Goal: Task Accomplishment & Management: Manage account settings

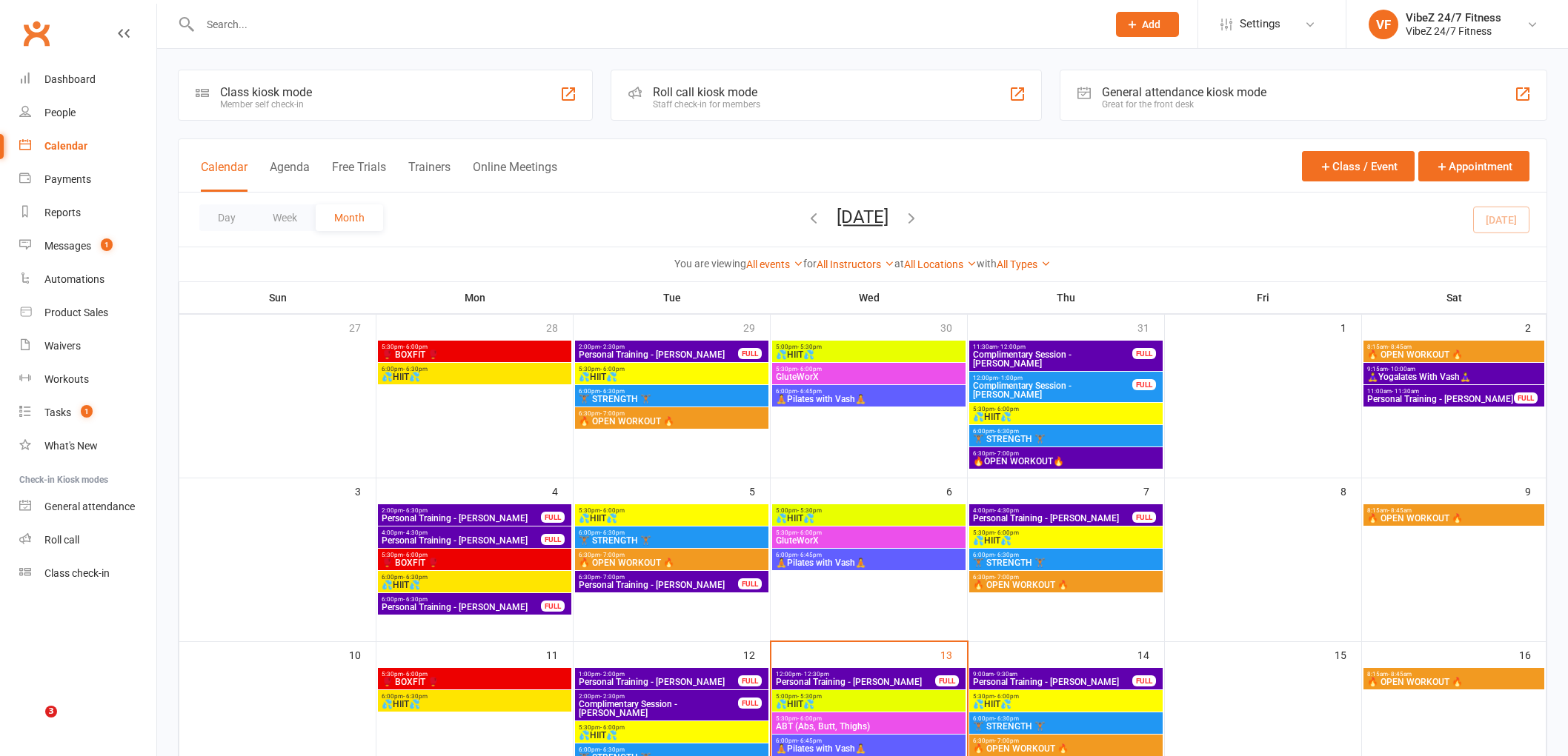
click at [515, 9] on div at bounding box center [637, 23] width 919 height 48
click at [512, 39] on div at bounding box center [637, 23] width 919 height 48
click at [518, 21] on input "text" at bounding box center [646, 24] width 901 height 21
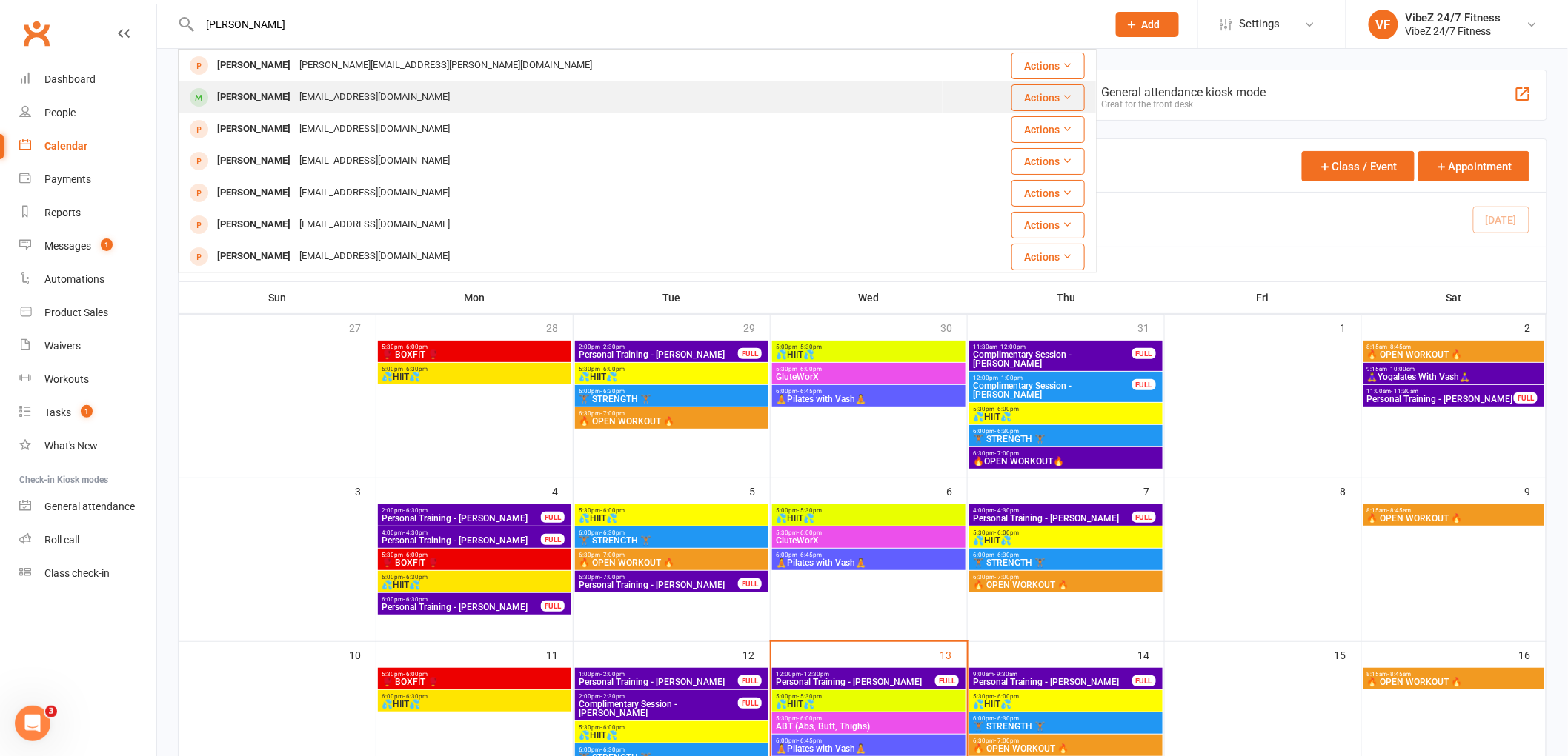
type input "[PERSON_NAME]"
click at [410, 97] on div "[EMAIL_ADDRESS][DOMAIN_NAME]" at bounding box center [374, 97] width 159 height 22
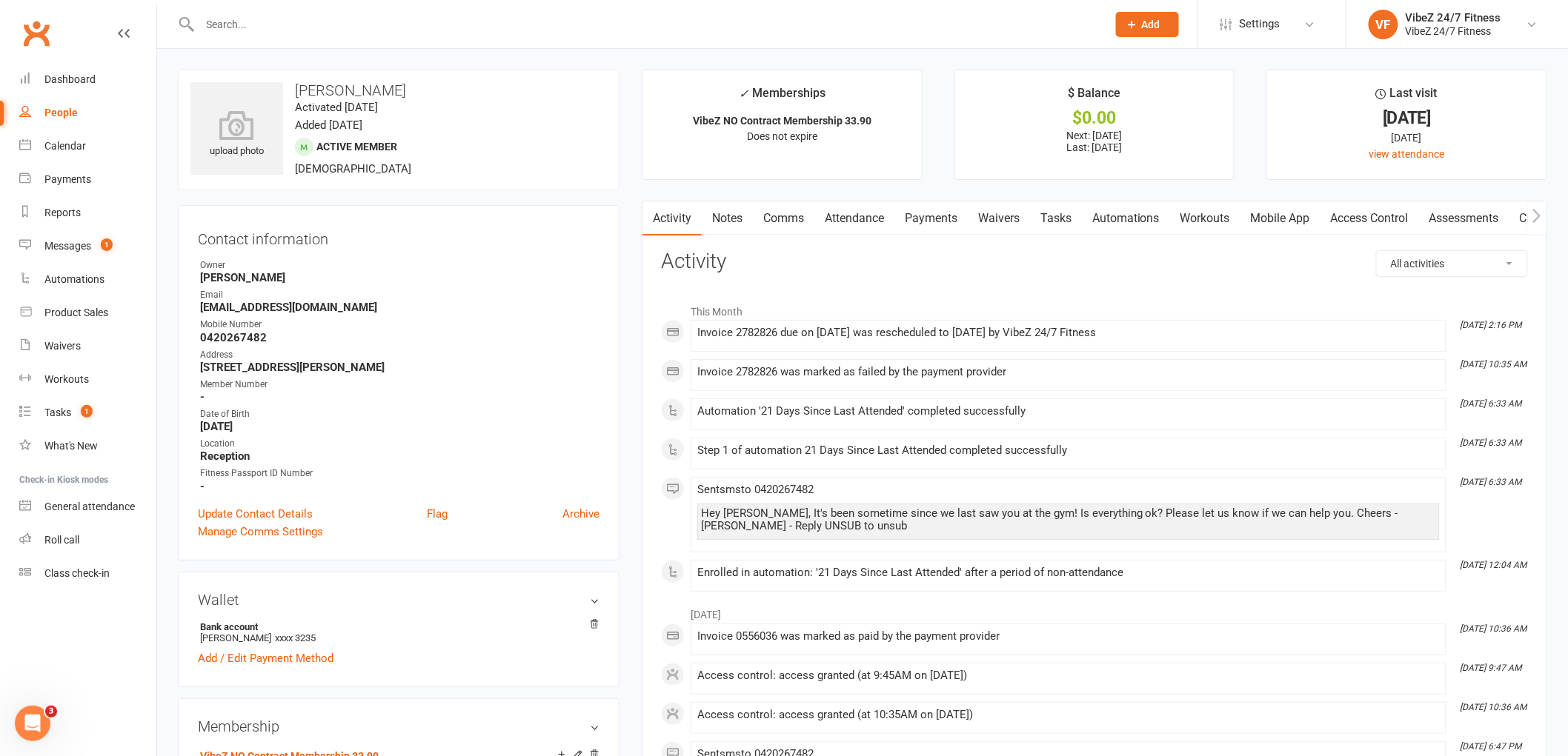
click at [937, 220] on link "Payments" at bounding box center [931, 218] width 73 height 34
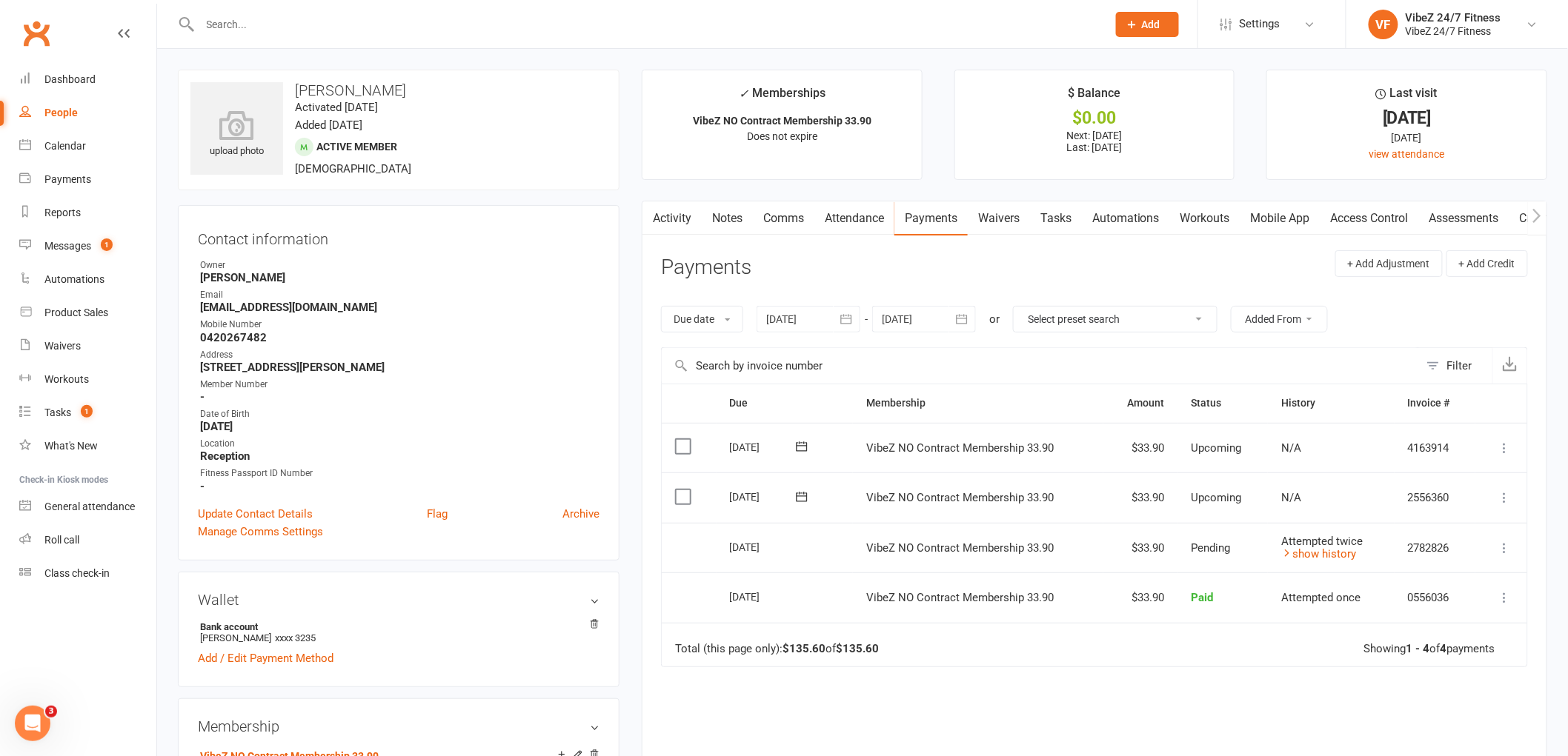
click at [1503, 543] on icon at bounding box center [1505, 548] width 15 height 15
click at [1505, 543] on icon at bounding box center [1505, 548] width 15 height 15
click at [564, 27] on input "text" at bounding box center [646, 24] width 901 height 21
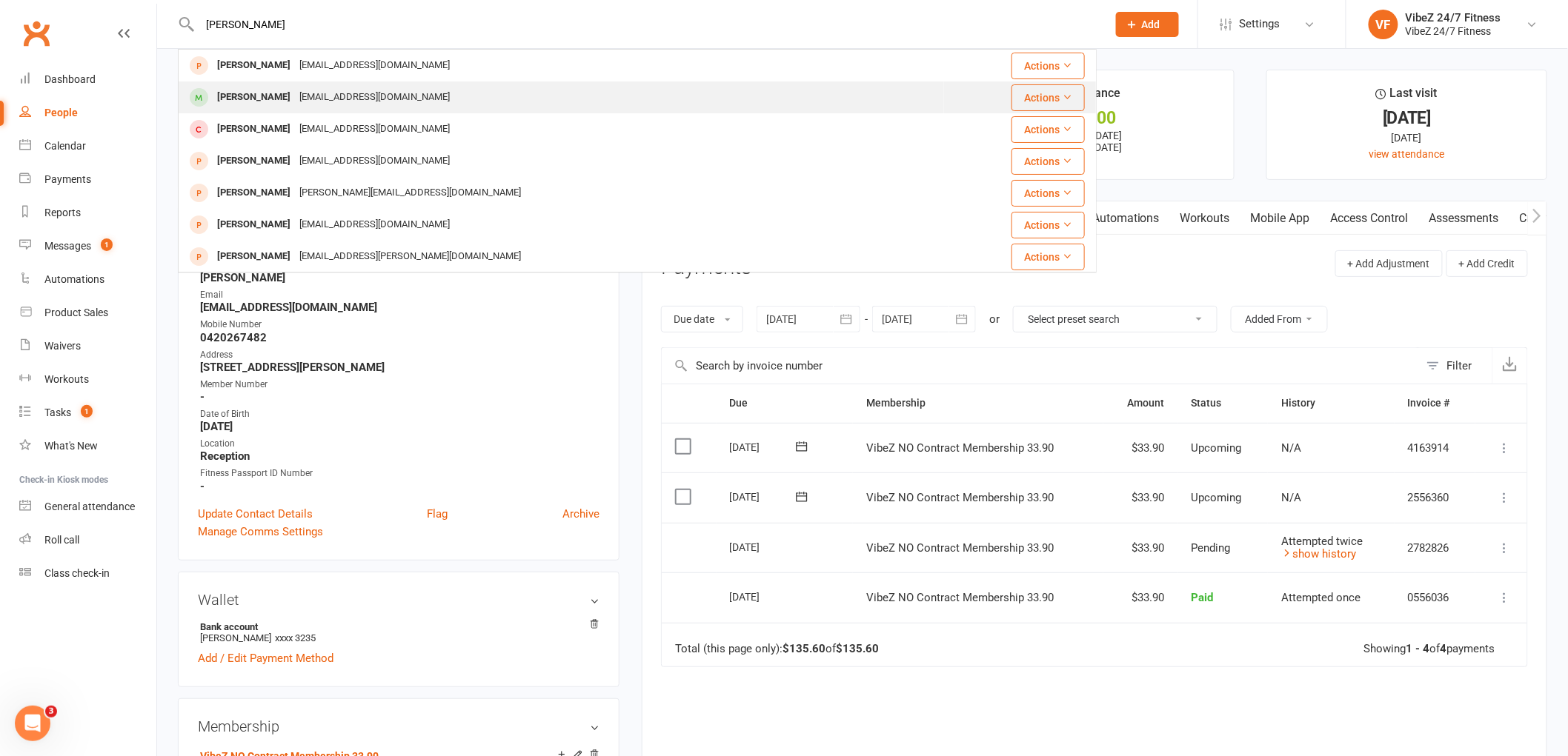
type input "[PERSON_NAME]"
click at [360, 91] on div "[EMAIL_ADDRESS][DOMAIN_NAME]" at bounding box center [374, 97] width 159 height 22
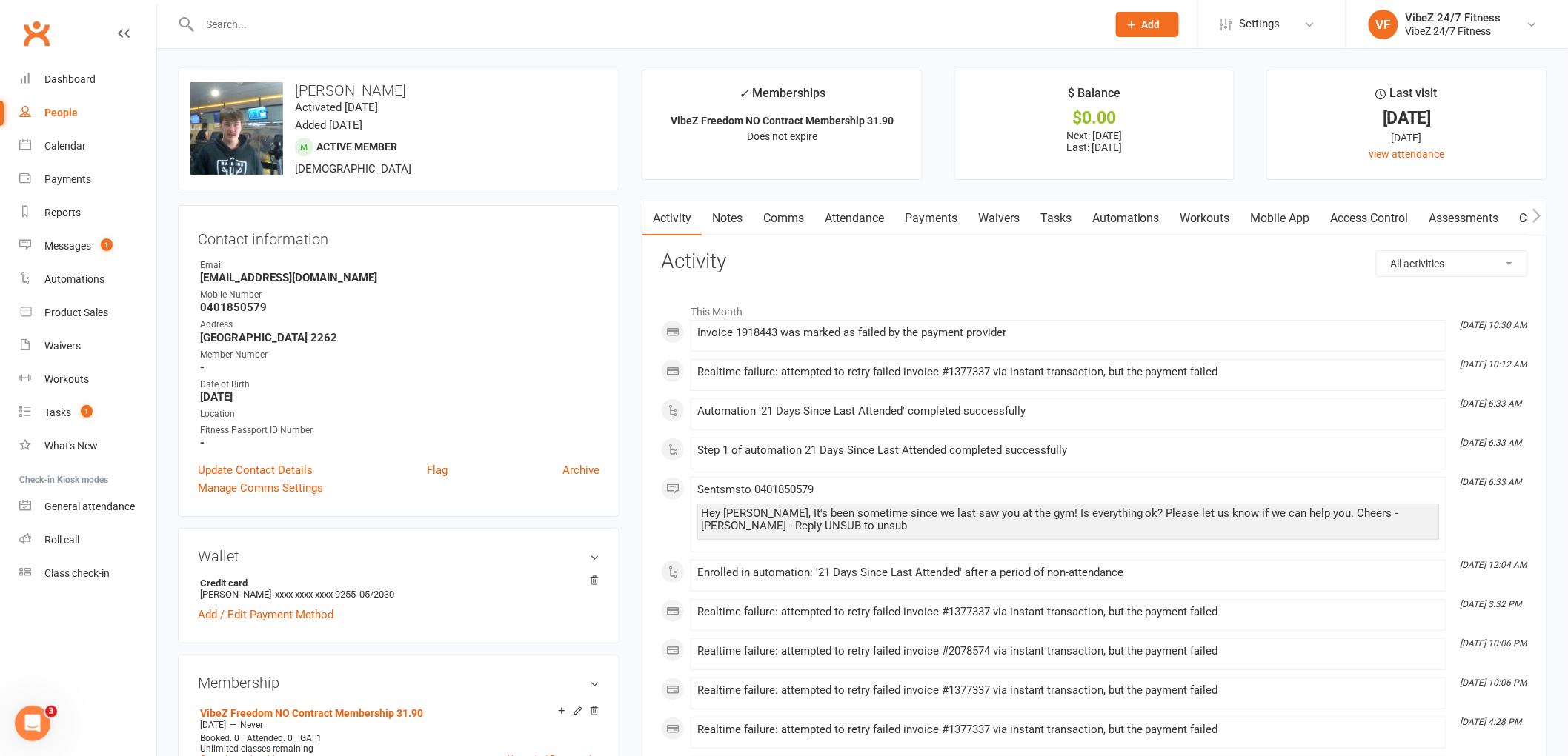
click at [898, 210] on link "Payments" at bounding box center [931, 218] width 73 height 34
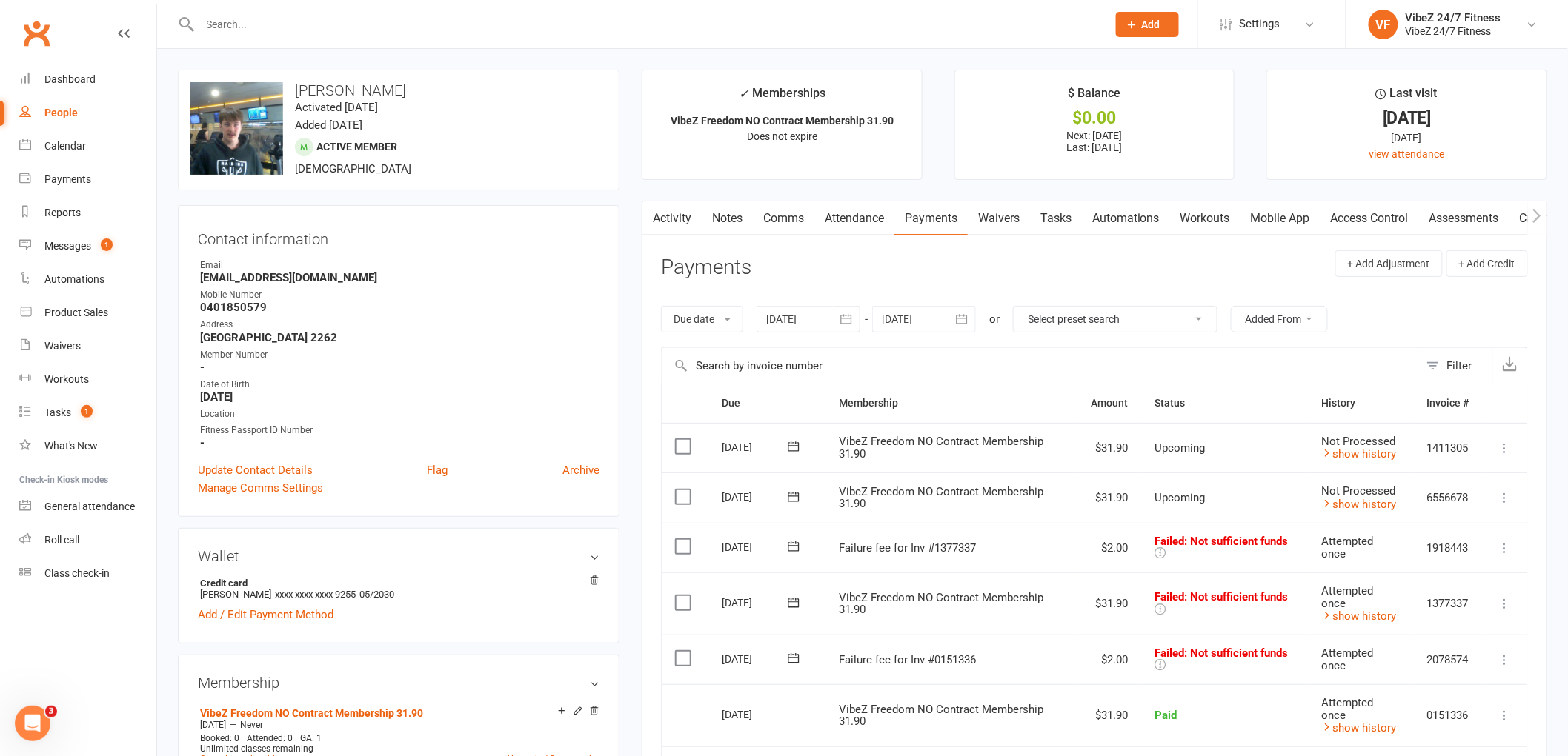
click at [1503, 603] on icon at bounding box center [1505, 603] width 15 height 15
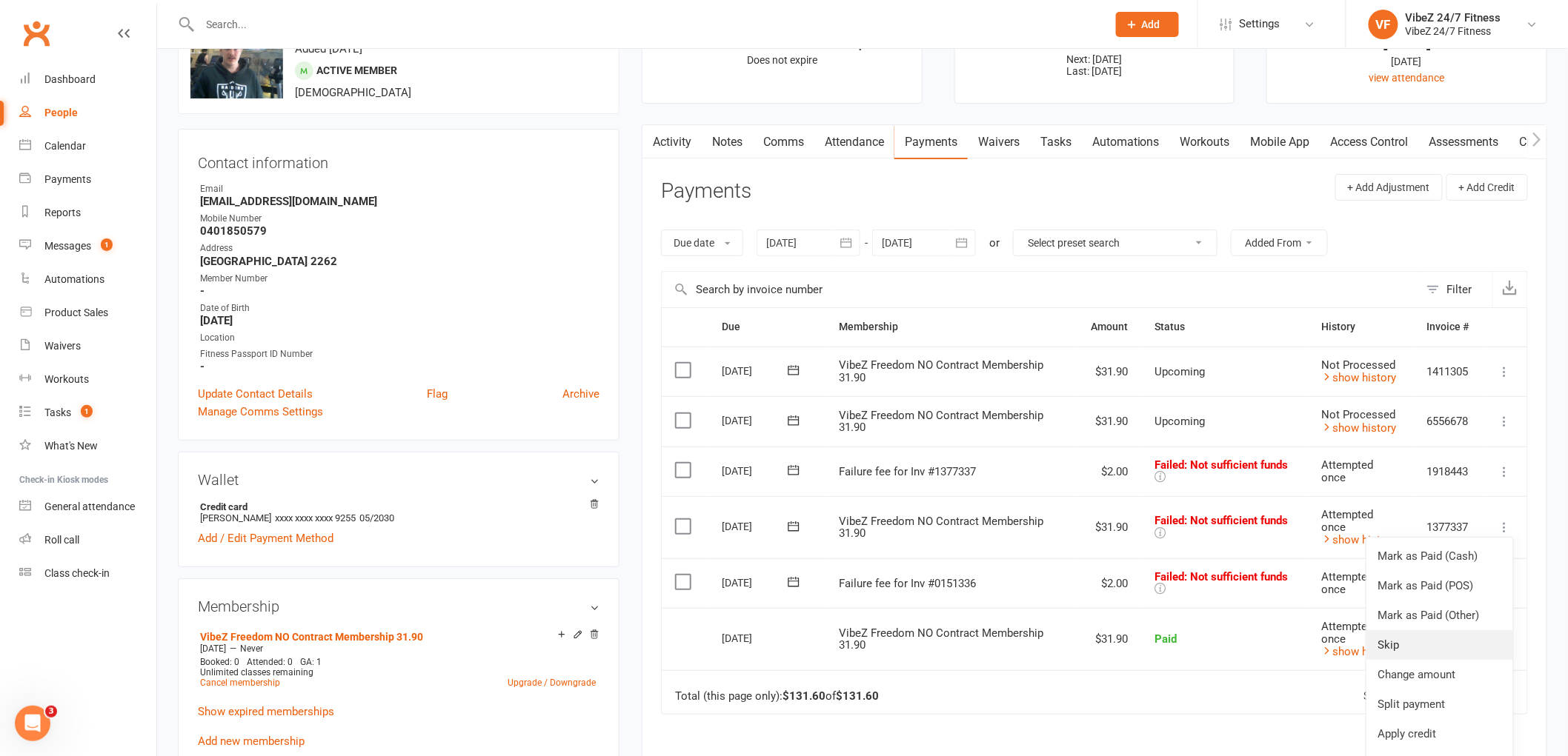
scroll to position [165, 0]
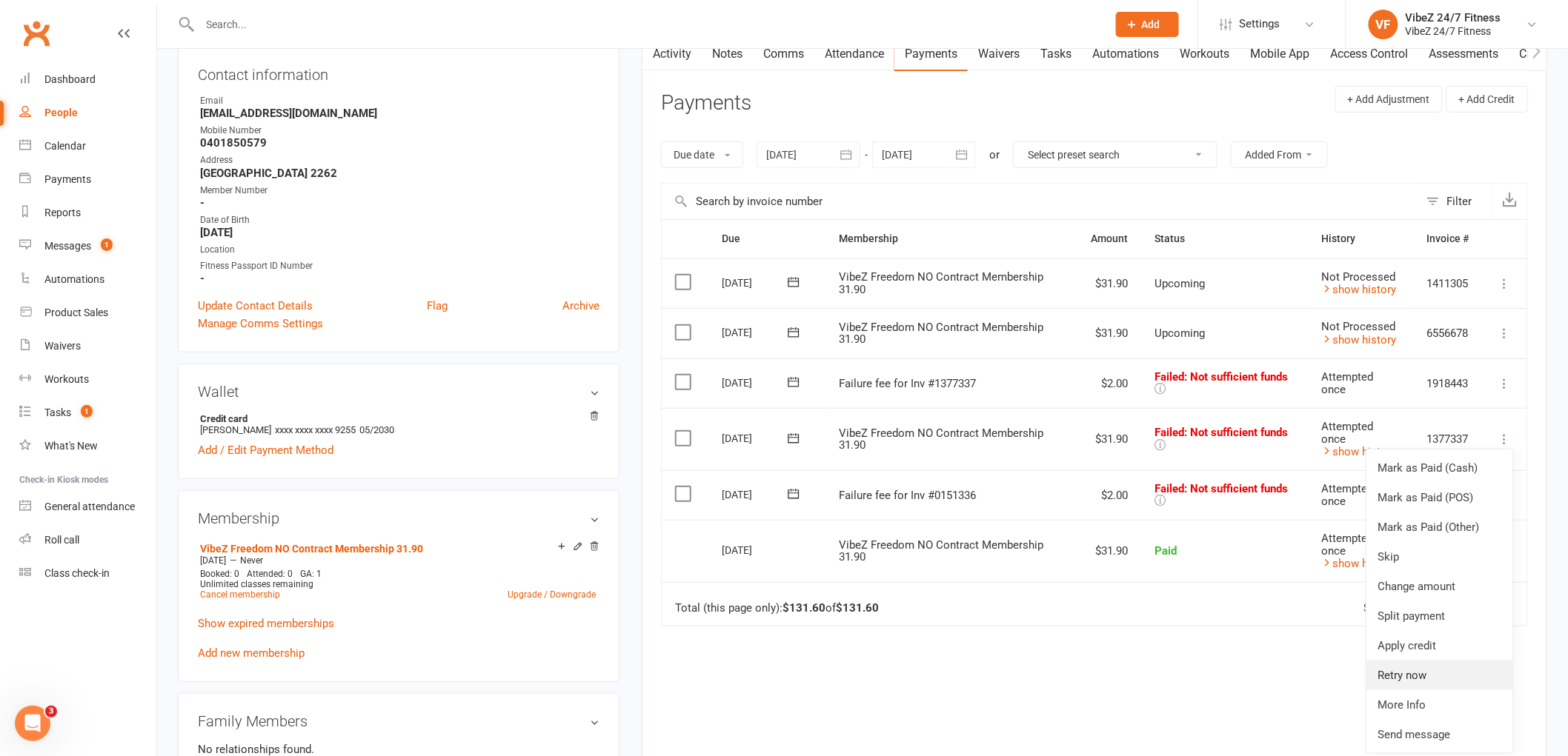
click at [1436, 672] on link "Retry now" at bounding box center [1440, 676] width 147 height 30
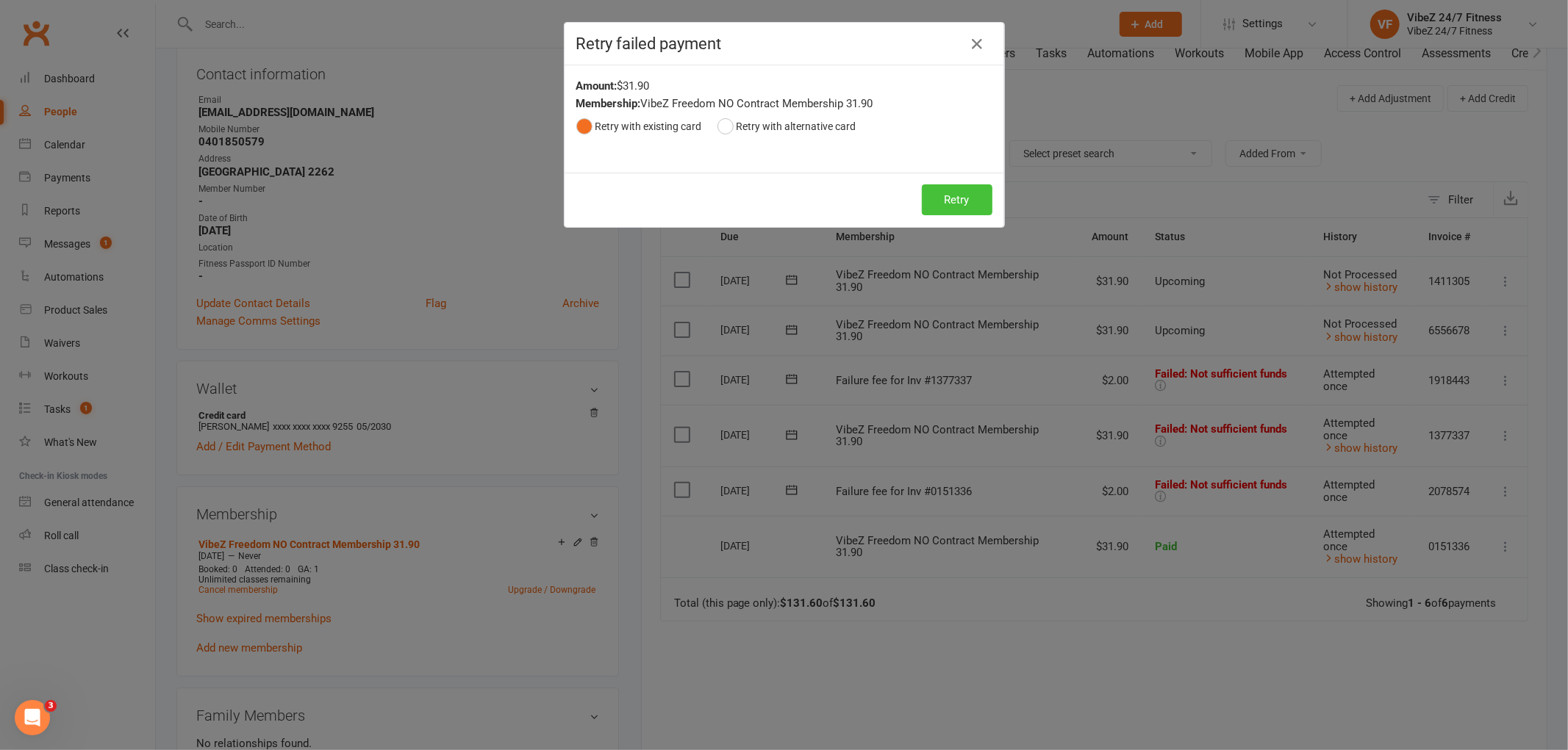
click at [965, 200] on button "Retry" at bounding box center [957, 200] width 71 height 31
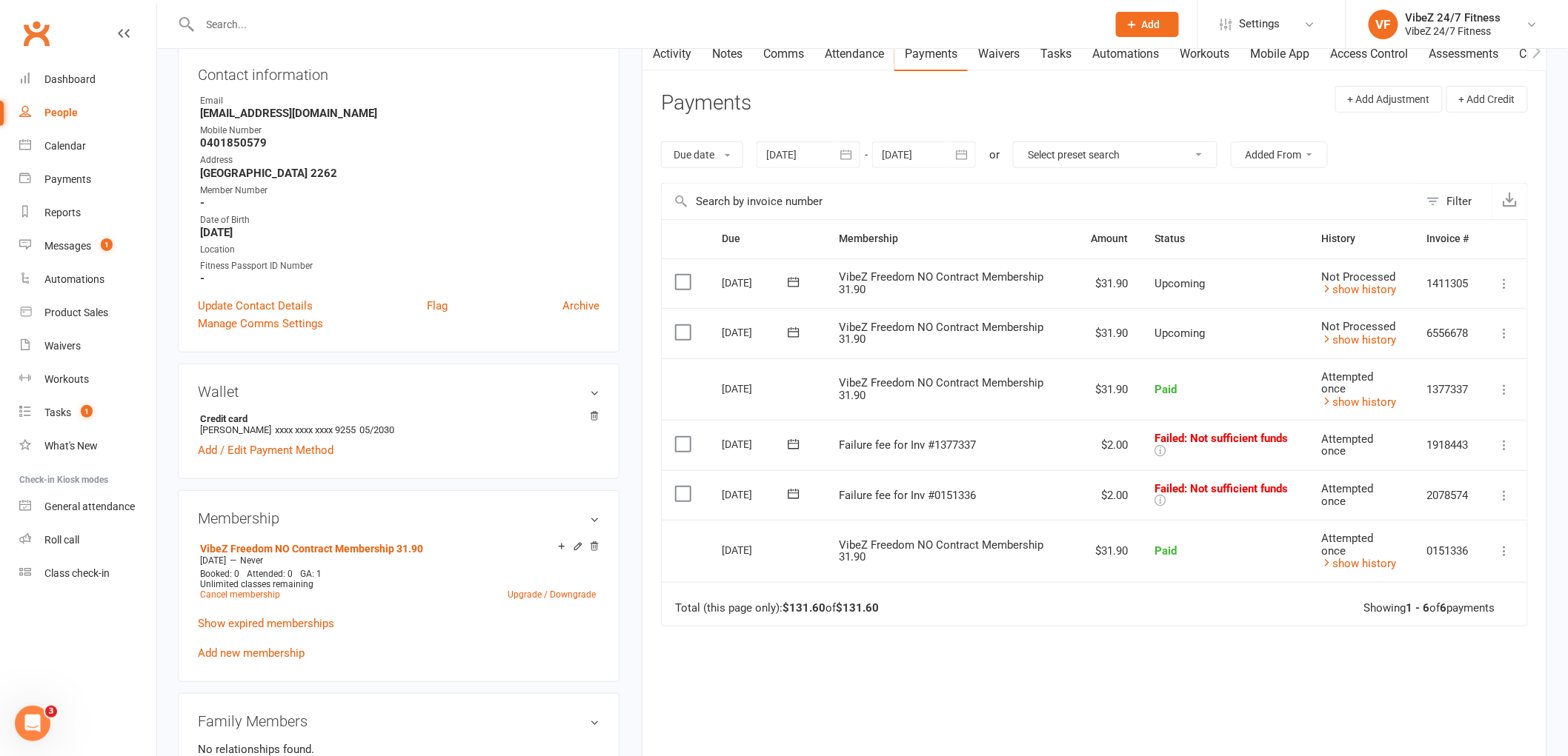
click at [1508, 493] on icon at bounding box center [1505, 496] width 15 height 15
click at [1447, 611] on link "Skip" at bounding box center [1440, 614] width 147 height 30
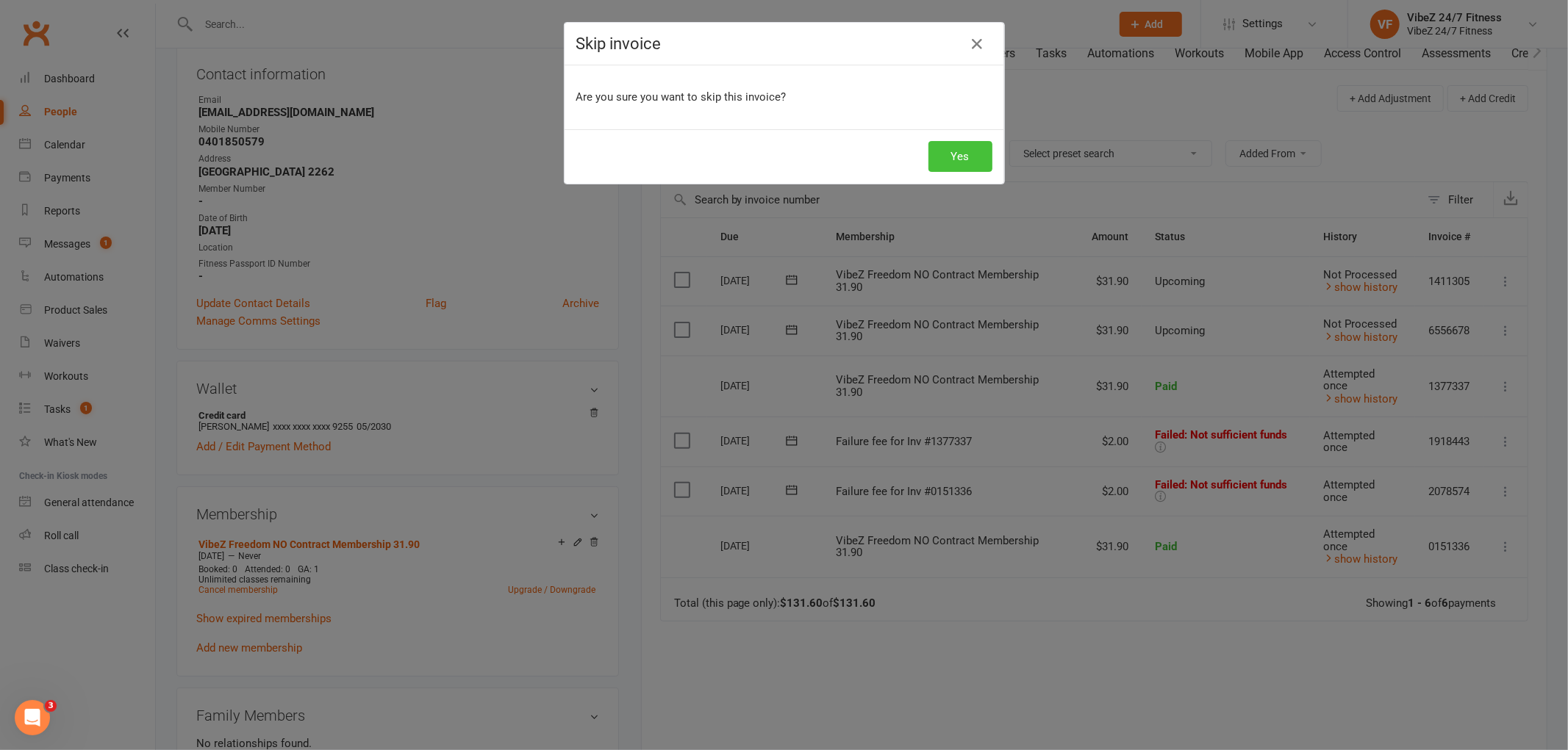
click at [959, 150] on button "Yes" at bounding box center [960, 156] width 64 height 31
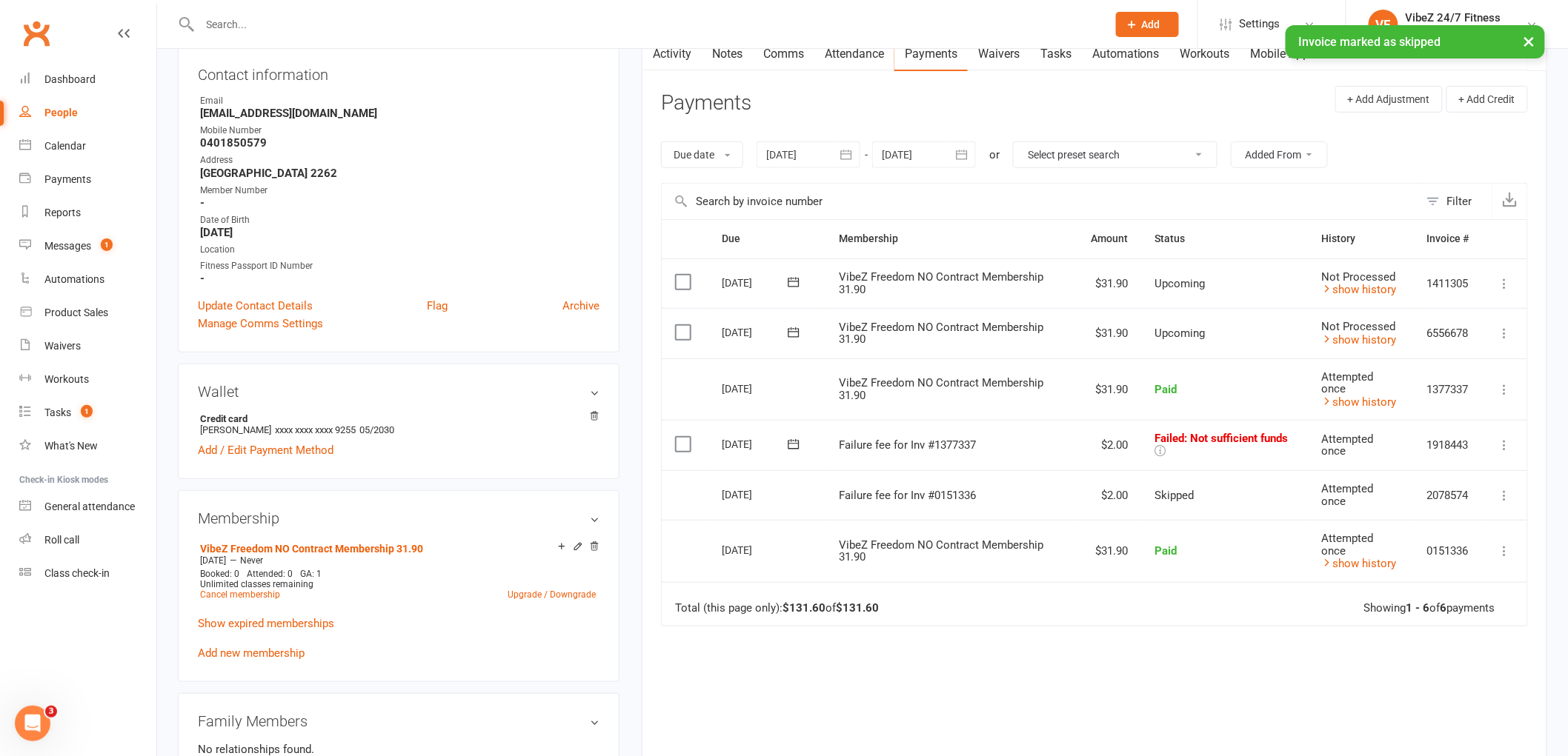
click at [1506, 440] on icon at bounding box center [1505, 445] width 15 height 15
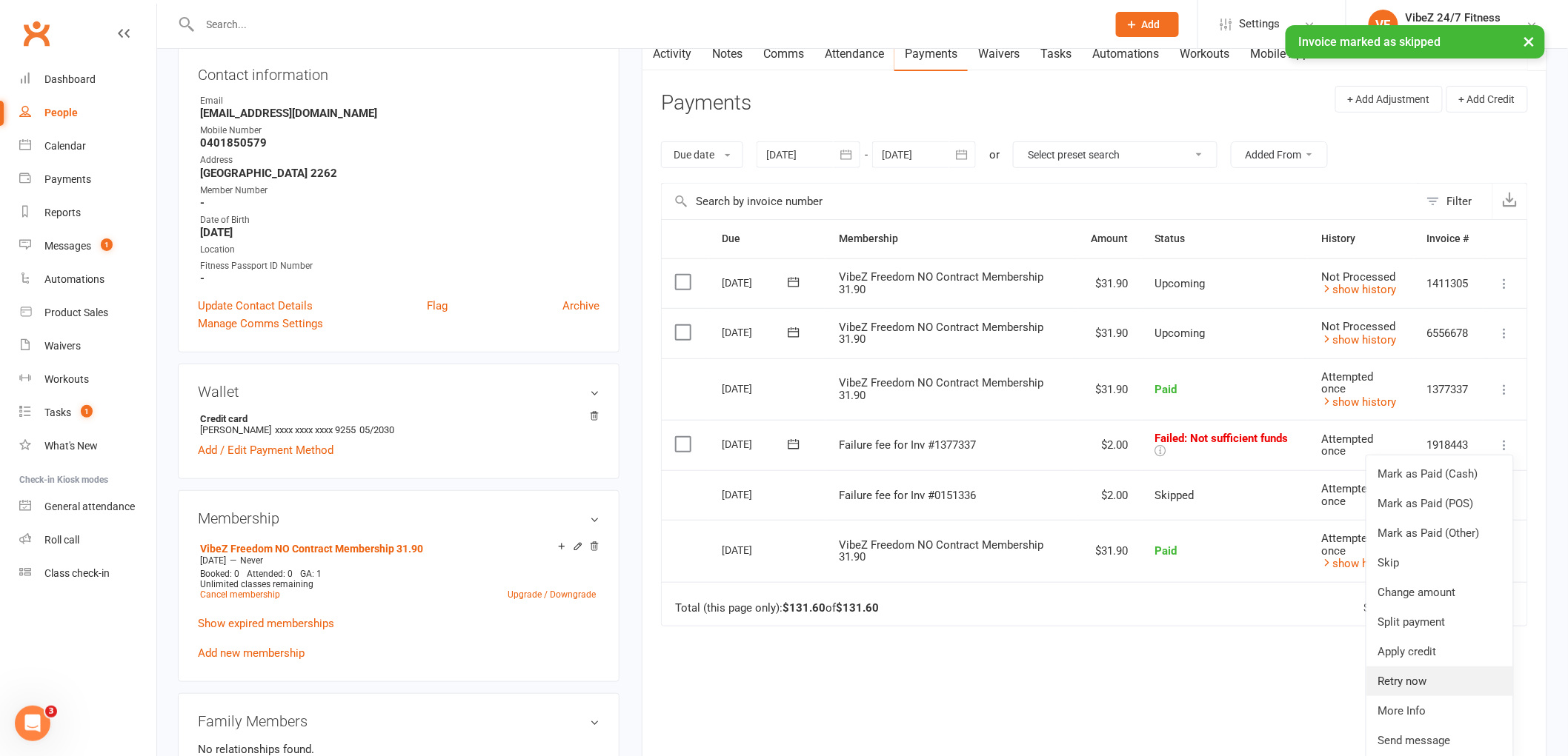
click at [1419, 676] on link "Retry now" at bounding box center [1440, 682] width 147 height 30
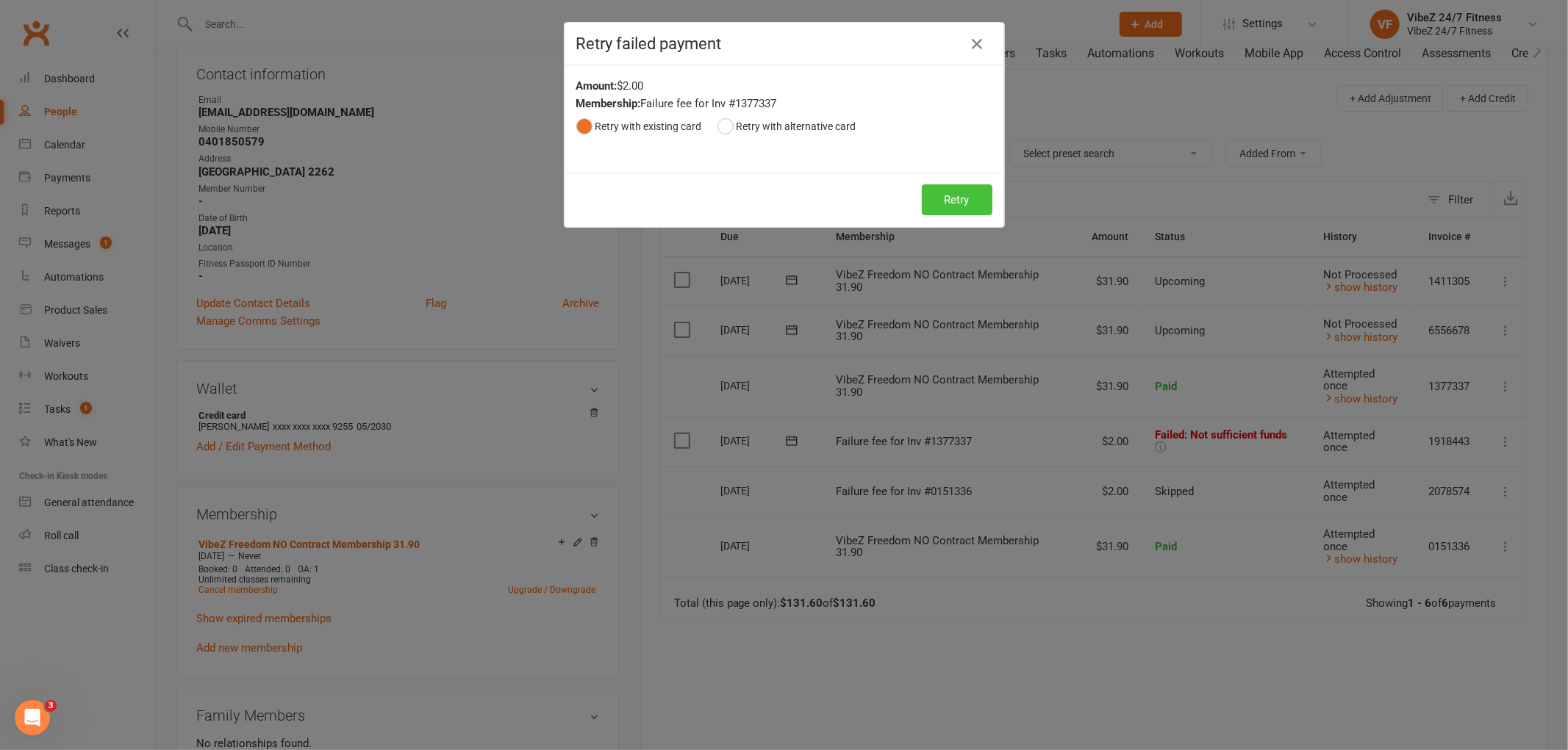
click at [965, 200] on button "Retry" at bounding box center [957, 200] width 71 height 31
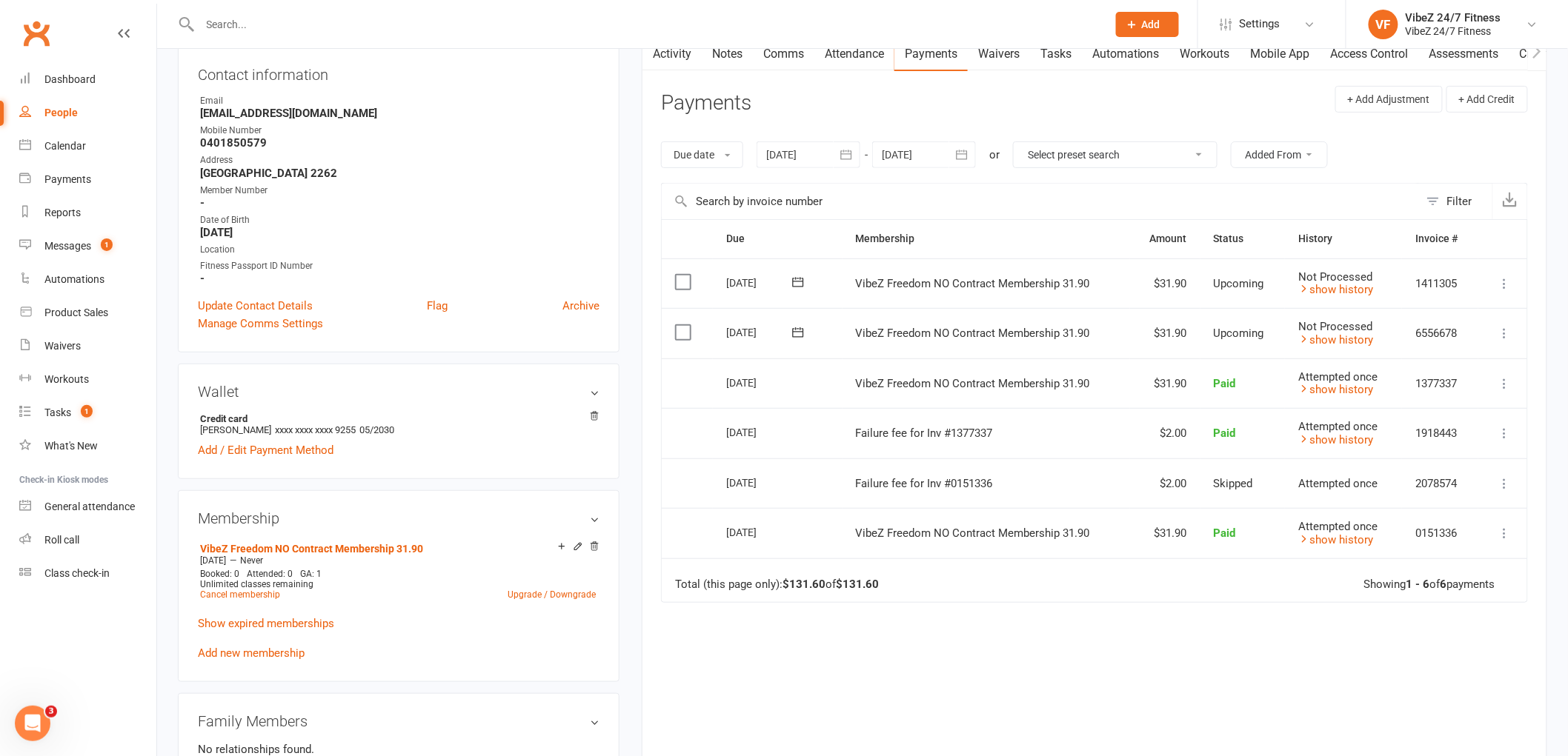
click at [254, 26] on input "text" at bounding box center [646, 24] width 901 height 21
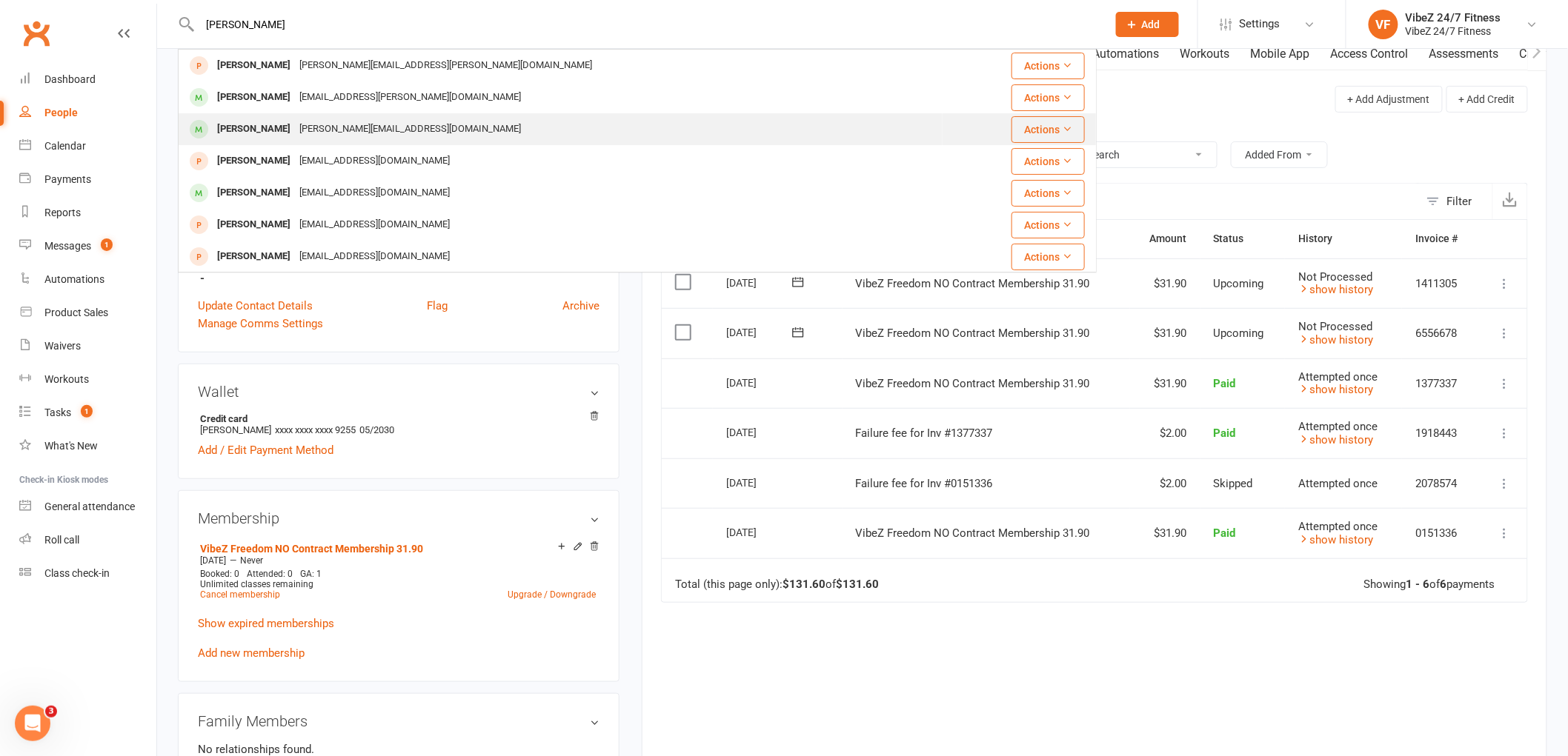
type input "[PERSON_NAME]"
click at [272, 127] on div "[PERSON_NAME]" at bounding box center [254, 129] width 82 height 22
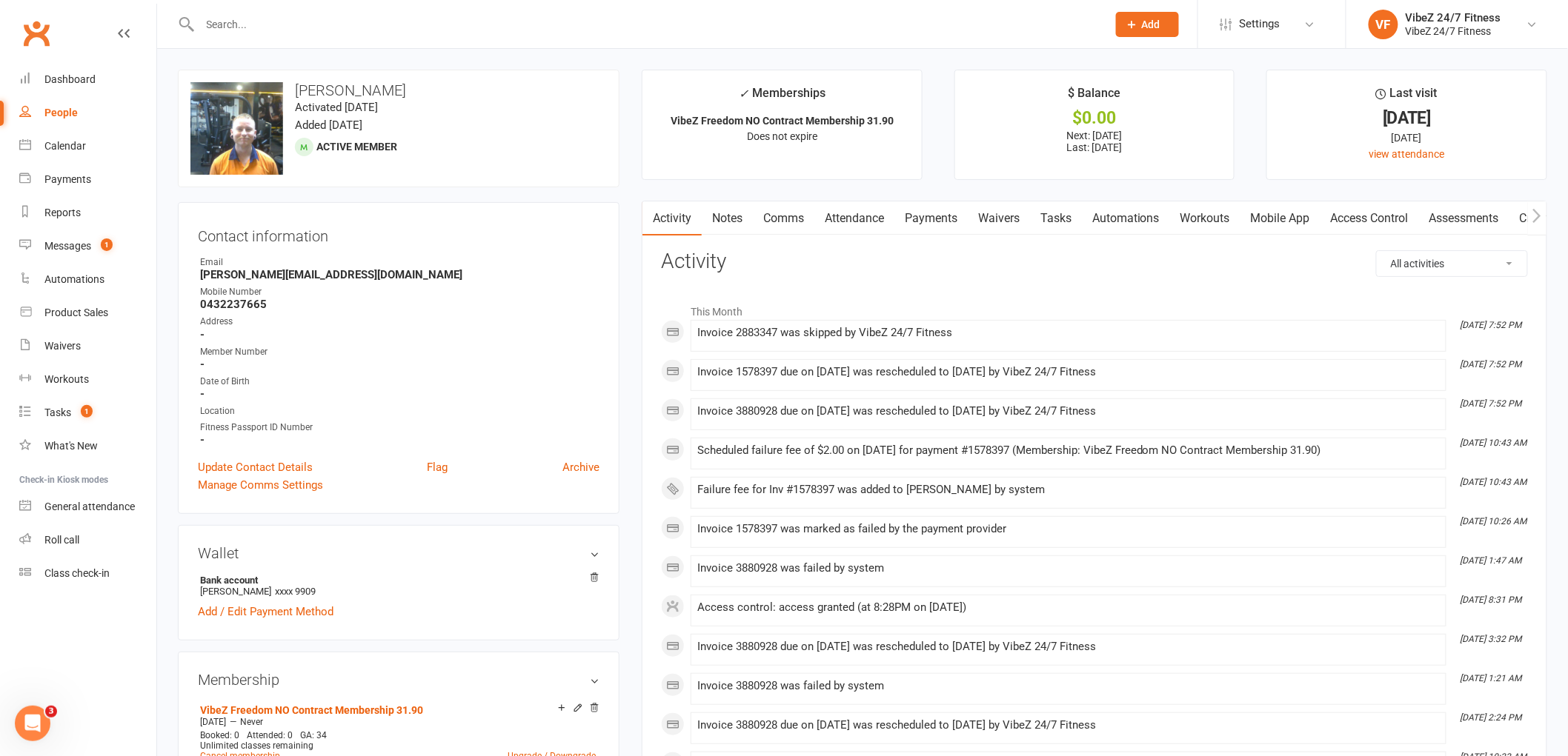
click at [942, 223] on link "Payments" at bounding box center [931, 218] width 73 height 34
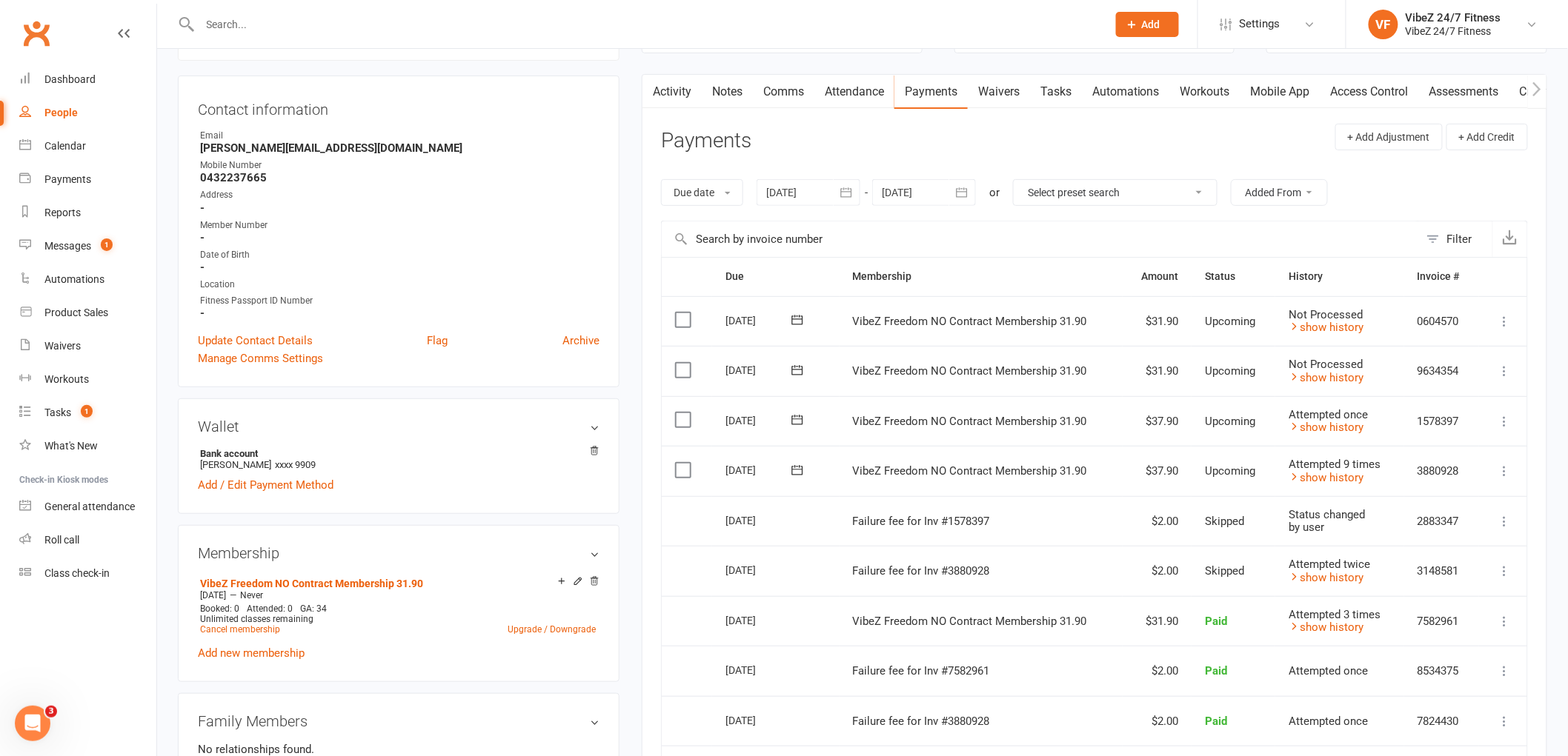
scroll to position [165, 0]
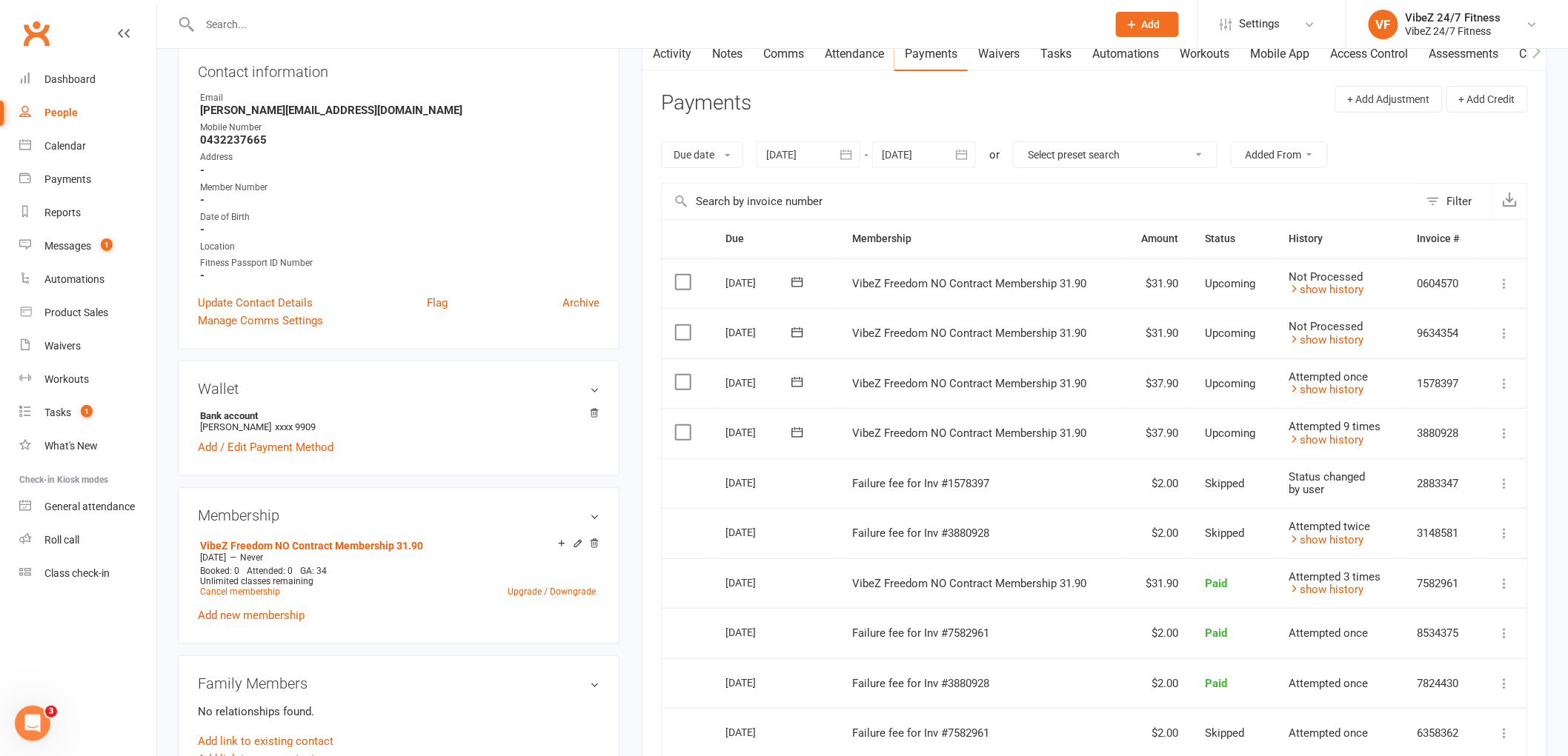
click at [658, 382] on div "Activity Notes Comms Attendance Payments Waivers Tasks Automations Workouts Mob…" at bounding box center [1095, 576] width 906 height 1081
click at [543, 187] on div "Member Number" at bounding box center [400, 187] width 400 height 14
